Goal: Information Seeking & Learning: Learn about a topic

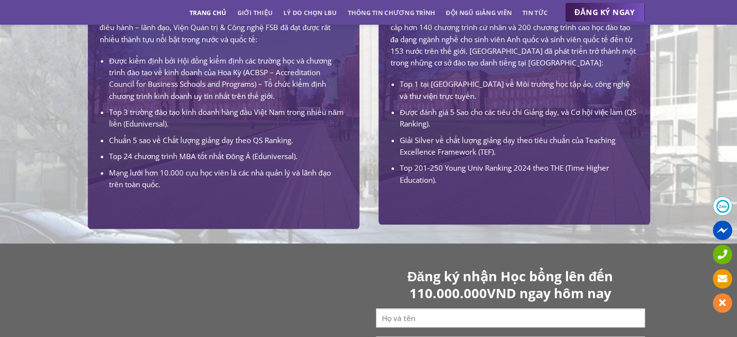
scroll to position [532, 0]
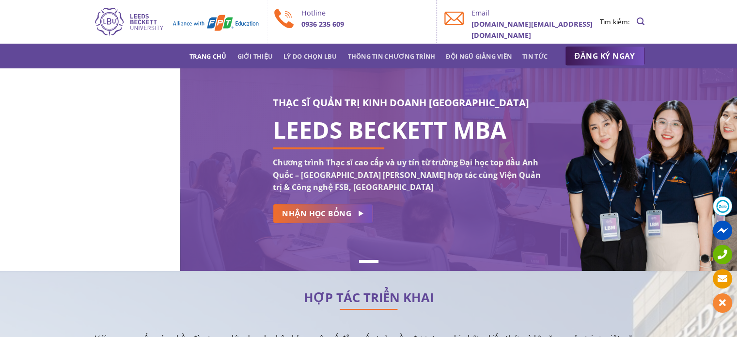
click at [215, 131] on div "THẠC SĨ QUẢN TRỊ KINH DOANH [GEOGRAPHIC_DATA] LEEDS BECKETT MBA Chương trình Th…" at bounding box center [368, 169] width 737 height 203
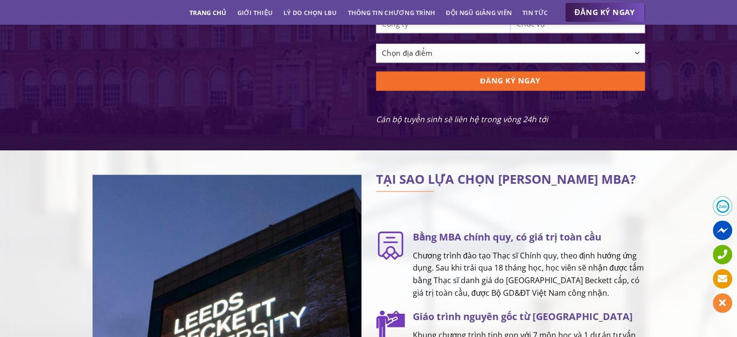
scroll to position [1212, 0]
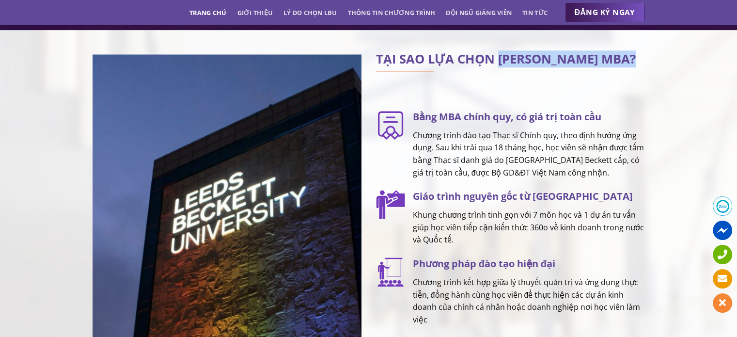
drag, startPoint x: 537, startPoint y: 70, endPoint x: 628, endPoint y: 64, distance: 90.9
click at [628, 64] on h2 "TẠI SAO LỰA CHỌN [PERSON_NAME] MBA?" at bounding box center [510, 59] width 269 height 10
copy h2 "LEEDS BECKETT MBA?"
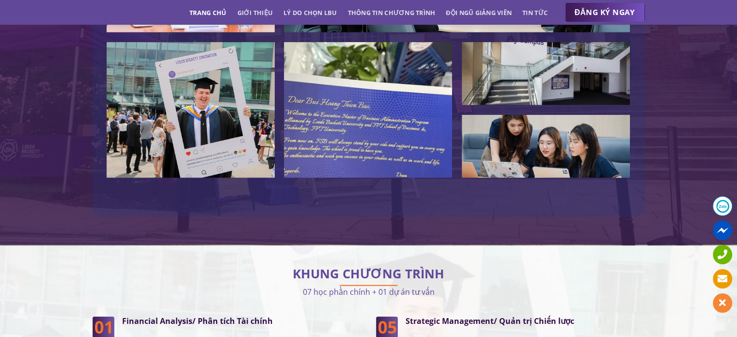
scroll to position [2521, 0]
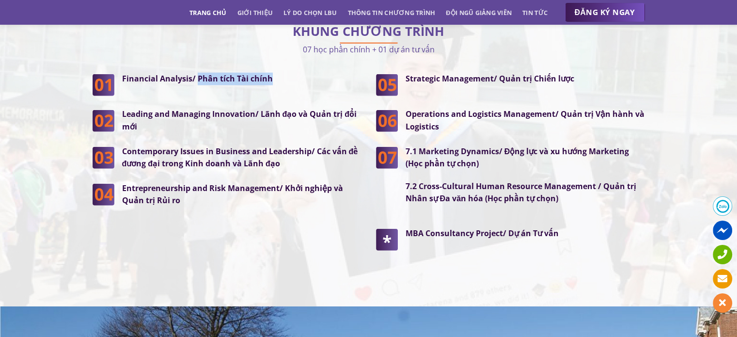
drag, startPoint x: 253, startPoint y: 57, endPoint x: 195, endPoint y: 60, distance: 57.7
click at [195, 73] on p "Financial Analysis/ Phân tích Tài chính" at bounding box center [241, 79] width 239 height 13
copy strong "Phân tích Tài chính"
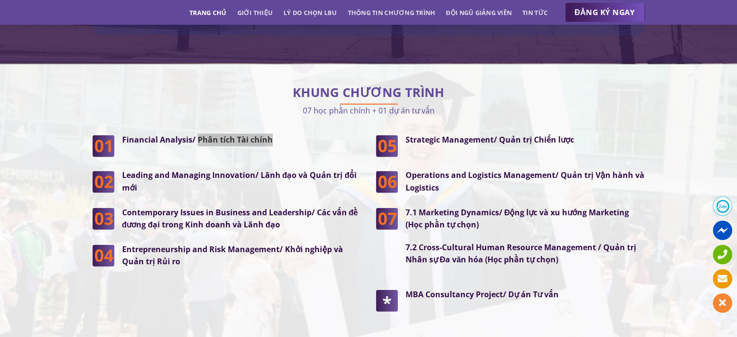
scroll to position [2449, 0]
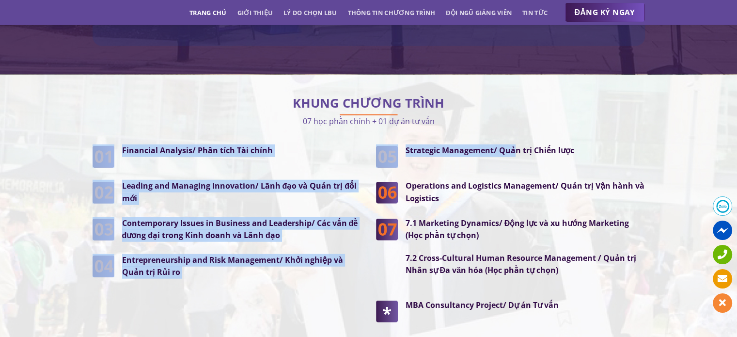
drag, startPoint x: 578, startPoint y: 121, endPoint x: 512, endPoint y: 124, distance: 66.0
click at [512, 124] on div "KHUNG CHƯƠNG TRÌNH 07 học phần chính + 01 dự án tư vấn Financial Analysis/ Phân…" at bounding box center [369, 219] width 553 height 259
click at [498, 145] on strong "Strategic Management/ Quản trị Chiến lược" at bounding box center [490, 150] width 169 height 11
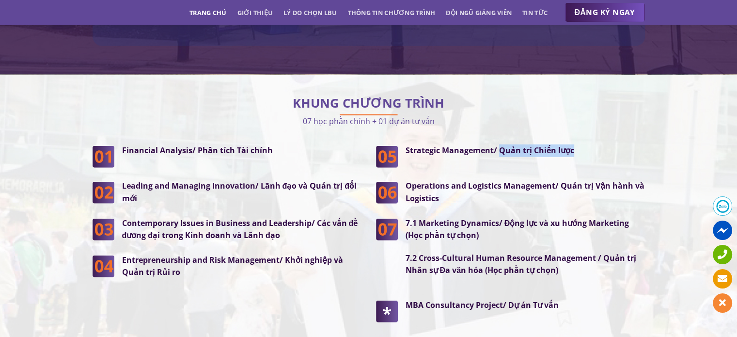
drag, startPoint x: 499, startPoint y: 131, endPoint x: 576, endPoint y: 126, distance: 77.3
click at [576, 144] on p "Strategic Management/ Quản trị Chiến lược" at bounding box center [525, 150] width 239 height 13
copy strong "Quản trị Chiến lược"
